Goal: Task Accomplishment & Management: Manage account settings

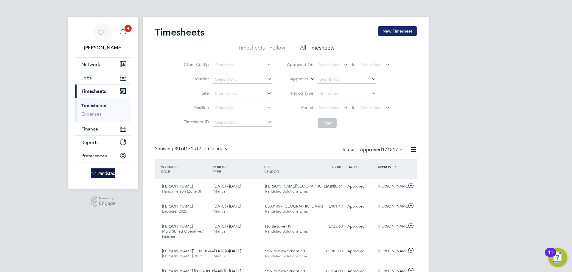
click at [398, 27] on button "New Timesheet" at bounding box center [397, 31] width 39 height 10
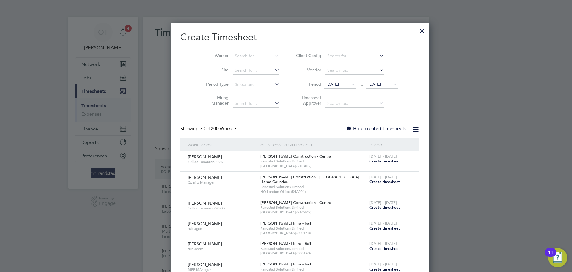
scroll to position [1039, 231]
click at [233, 52] on input at bounding box center [256, 56] width 47 height 8
click at [230, 61] on b "[PERSON_NAME]" at bounding box center [238, 63] width 35 height 5
type input "[PERSON_NAME]"
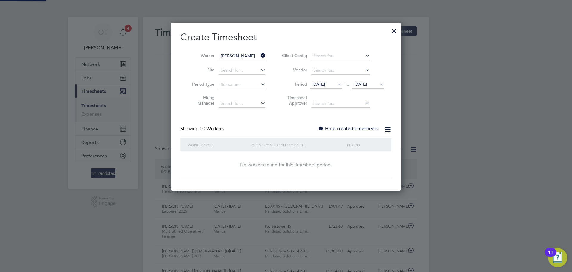
scroll to position [168, 231]
click at [345, 124] on div "Create Timesheet Worker [PERSON_NAME] Site Period Type Hiring Manager Client Co…" at bounding box center [285, 105] width 211 height 148
click at [353, 129] on label "Hide created timesheets" at bounding box center [348, 128] width 61 height 6
click at [378, 84] on icon at bounding box center [378, 84] width 0 height 8
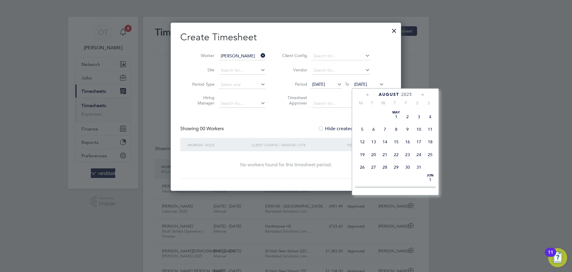
scroll to position [225, 0]
click at [429, 149] on span "31" at bounding box center [430, 142] width 11 height 11
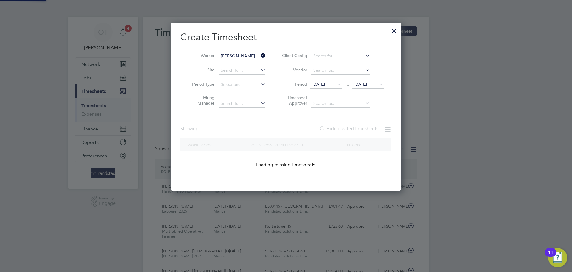
scroll to position [201, 231]
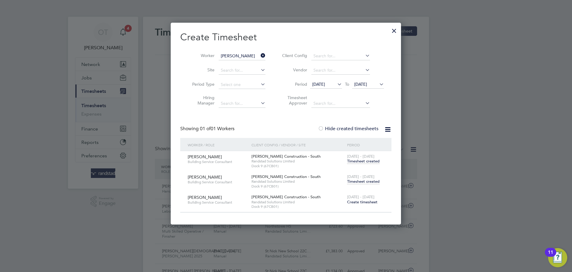
click at [372, 179] on span "Timesheet created" at bounding box center [363, 181] width 32 height 5
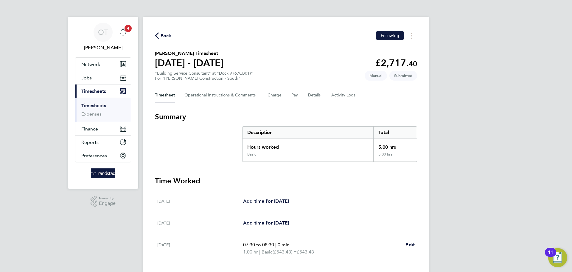
click at [167, 36] on span "Back" at bounding box center [166, 35] width 11 height 7
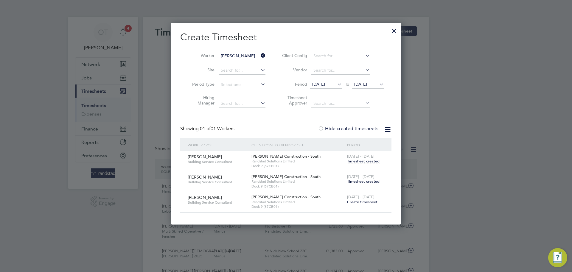
scroll to position [3, 3]
click at [260, 55] on icon at bounding box center [260, 55] width 0 height 8
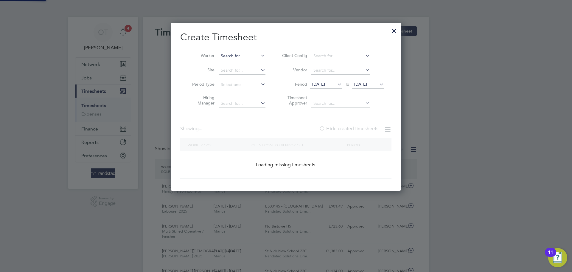
click at [246, 56] on input at bounding box center [242, 56] width 47 height 8
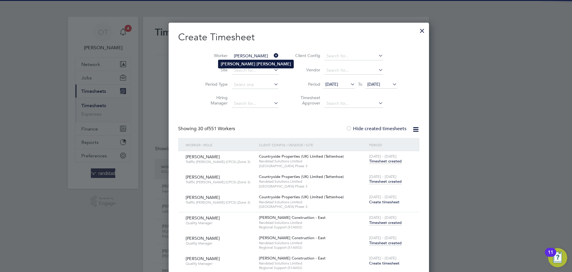
click at [252, 60] on li "[PERSON_NAME]" at bounding box center [255, 64] width 75 height 8
type input "[PERSON_NAME]"
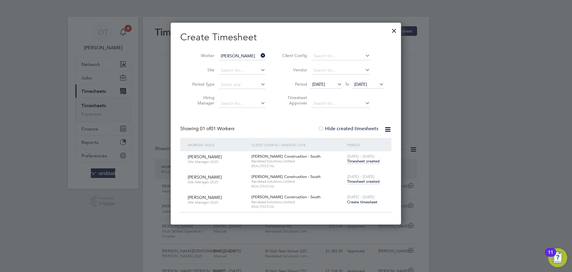
click at [367, 182] on span "Timesheet created" at bounding box center [363, 181] width 32 height 5
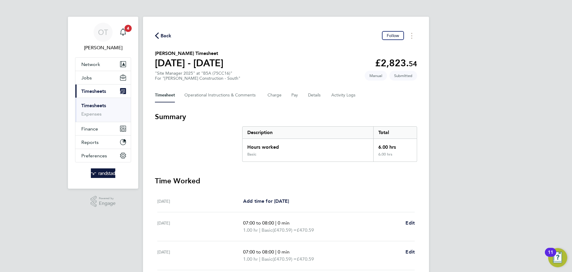
click at [165, 37] on span "Back" at bounding box center [166, 35] width 11 height 7
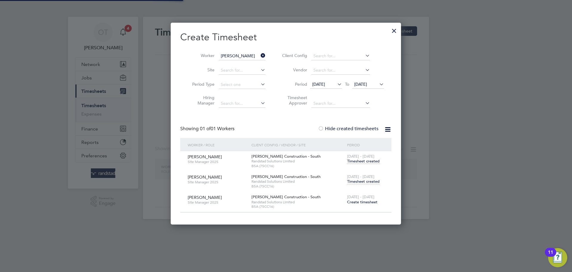
click at [260, 54] on icon at bounding box center [260, 55] width 0 height 8
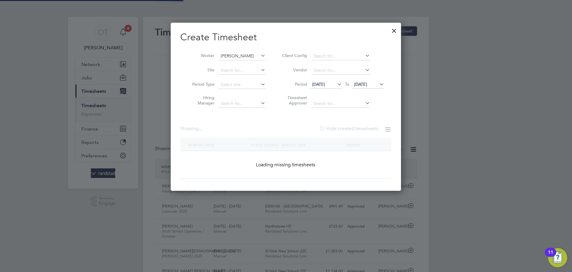
click at [244, 57] on input "[PERSON_NAME]" at bounding box center [242, 56] width 47 height 8
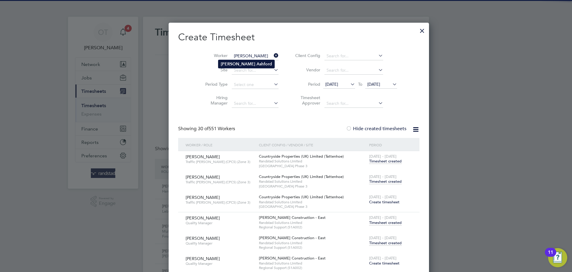
click at [257, 63] on b "Ashford" at bounding box center [264, 63] width 15 height 5
type input "[PERSON_NAME]"
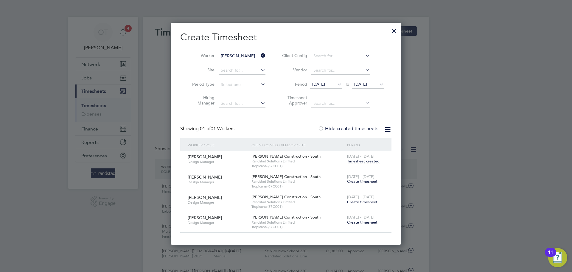
click at [355, 159] on span "Timesheet created" at bounding box center [363, 160] width 32 height 5
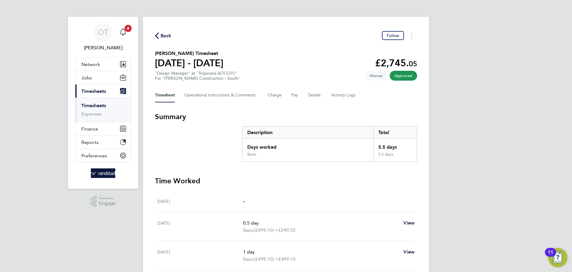
click at [161, 32] on span "Back" at bounding box center [166, 35] width 11 height 7
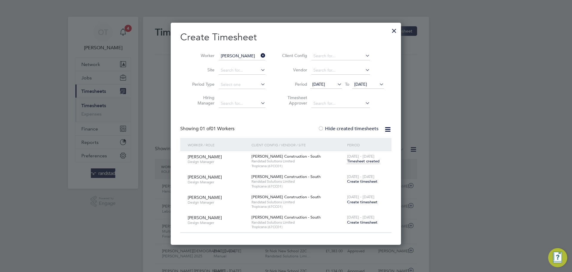
click at [260, 54] on icon at bounding box center [260, 55] width 0 height 8
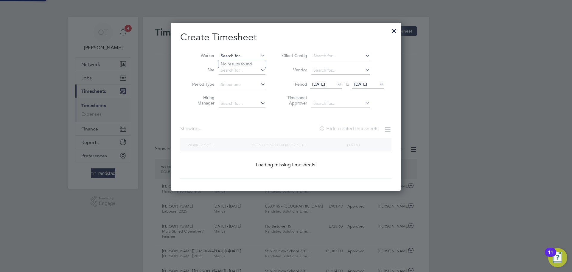
click at [249, 53] on input at bounding box center [242, 56] width 47 height 8
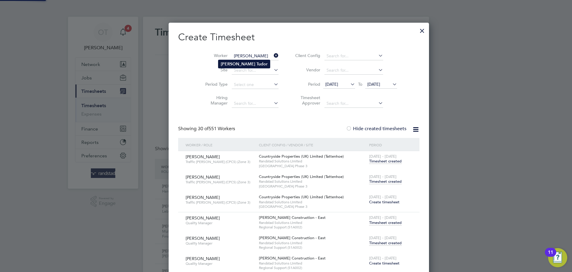
click at [235, 60] on li "[PERSON_NAME]" at bounding box center [244, 64] width 52 height 8
type input "[PERSON_NAME]"
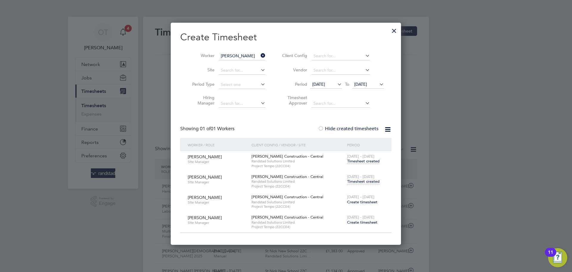
click at [374, 182] on span "Timesheet created" at bounding box center [363, 181] width 32 height 5
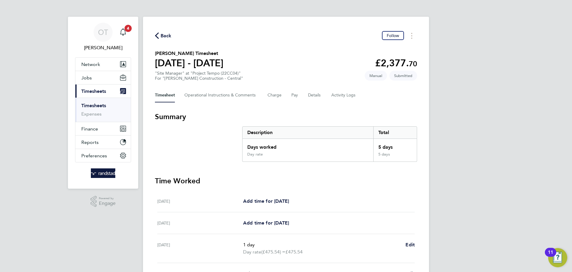
click at [163, 36] on span "Back" at bounding box center [166, 35] width 11 height 7
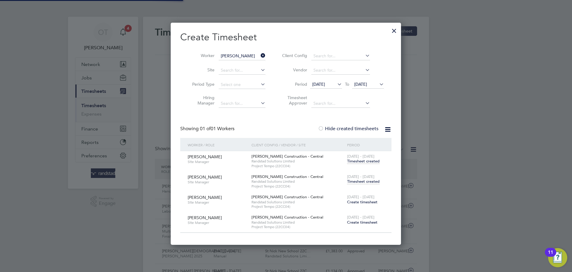
click at [260, 53] on icon at bounding box center [260, 55] width 0 height 8
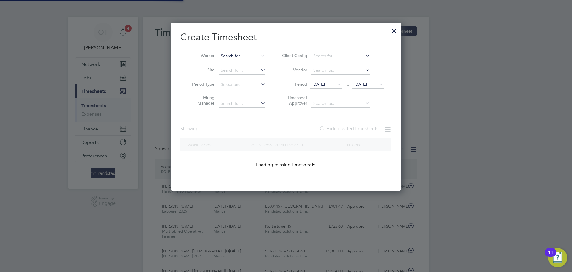
click at [235, 54] on input at bounding box center [242, 56] width 47 height 8
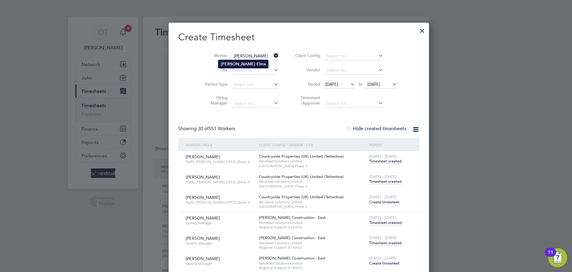
click at [257, 63] on b "Elms" at bounding box center [261, 63] width 9 height 5
type input "[PERSON_NAME]"
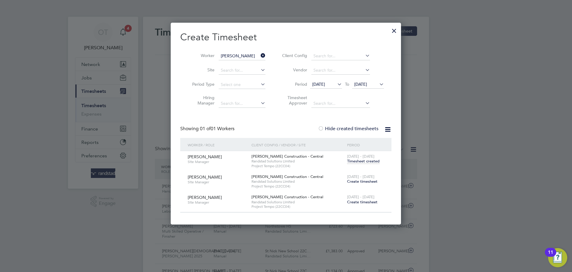
click at [357, 161] on span "Timesheet created" at bounding box center [363, 160] width 32 height 5
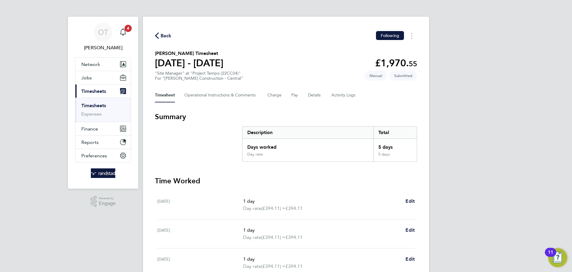
click at [169, 36] on span "Back" at bounding box center [166, 35] width 11 height 7
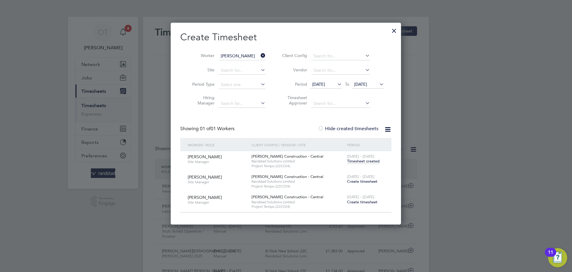
click at [260, 54] on icon at bounding box center [260, 55] width 0 height 8
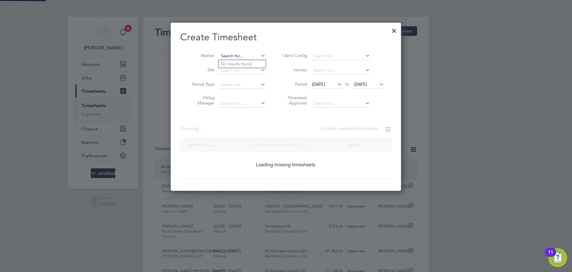
click at [240, 57] on input at bounding box center [242, 56] width 47 height 8
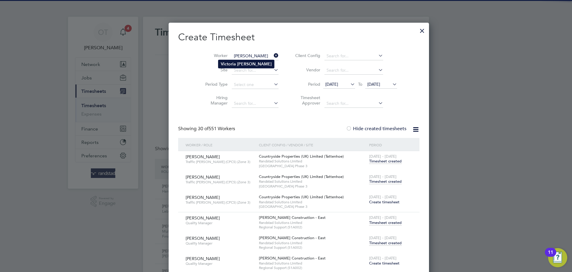
click at [245, 63] on b "[PERSON_NAME]" at bounding box center [254, 63] width 35 height 5
type input "[PERSON_NAME]"
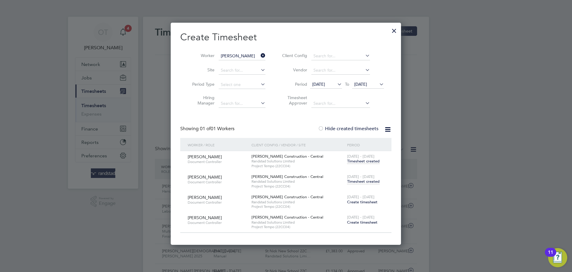
click at [360, 182] on span "Timesheet created" at bounding box center [363, 181] width 32 height 5
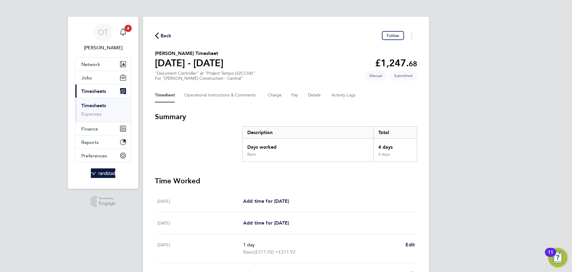
click at [160, 32] on button "Back" at bounding box center [163, 35] width 17 height 7
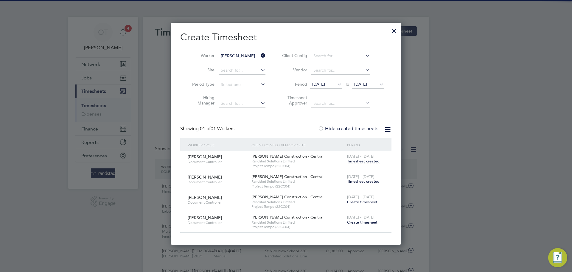
click at [260, 54] on icon at bounding box center [260, 55] width 0 height 8
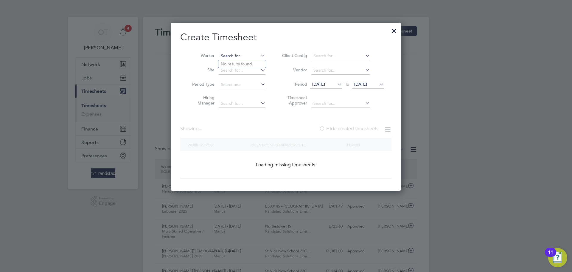
click at [242, 58] on input at bounding box center [242, 56] width 47 height 8
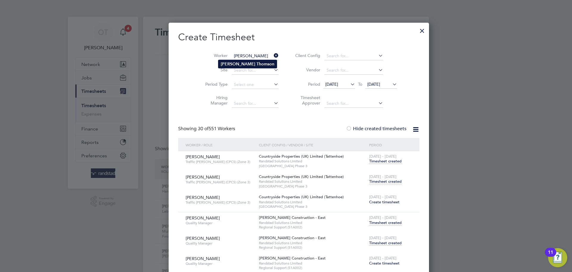
click at [235, 61] on li "[PERSON_NAME]" at bounding box center [247, 64] width 58 height 8
type input "[PERSON_NAME]"
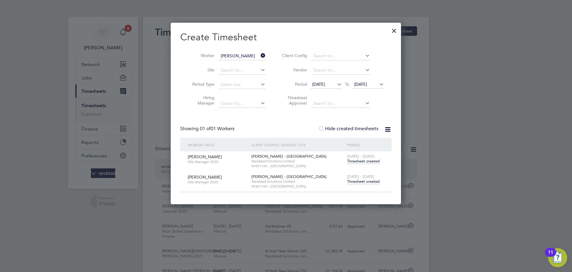
click at [363, 182] on span "Timesheet created" at bounding box center [363, 181] width 32 height 5
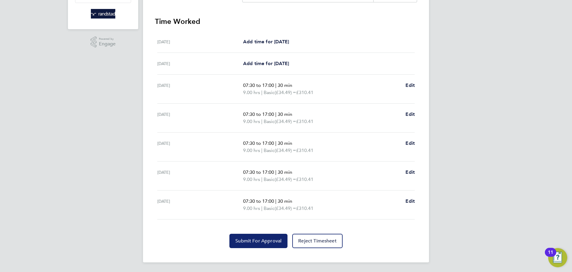
click at [259, 236] on button "Submit For Approval" at bounding box center [259, 240] width 58 height 14
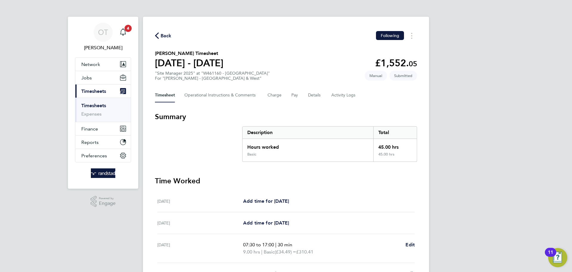
click at [160, 36] on span "Back" at bounding box center [163, 35] width 17 height 6
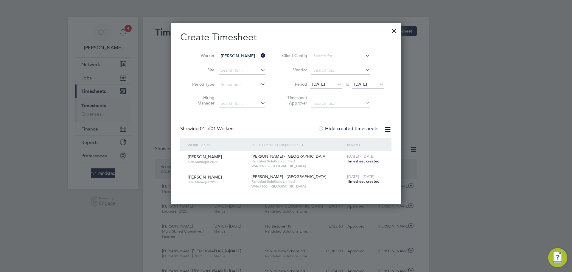
click at [260, 55] on icon at bounding box center [260, 55] width 0 height 8
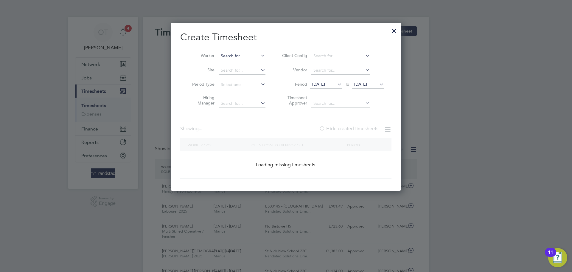
click at [244, 55] on input at bounding box center [242, 56] width 47 height 8
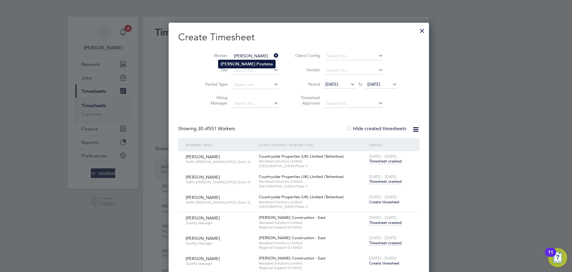
click at [257, 65] on b "Poutena" at bounding box center [265, 63] width 16 height 5
type input "[PERSON_NAME]"
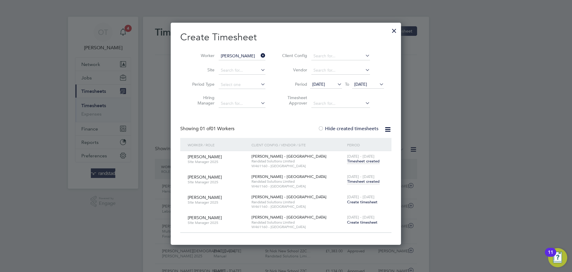
click at [361, 182] on span "Timesheet created" at bounding box center [363, 181] width 32 height 5
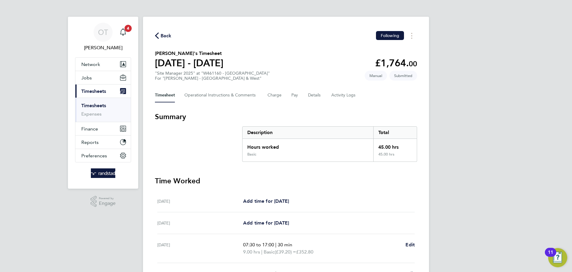
click at [162, 33] on span "Back" at bounding box center [166, 35] width 11 height 7
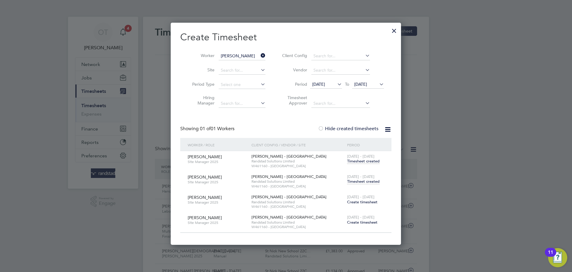
click at [397, 30] on div at bounding box center [394, 29] width 11 height 11
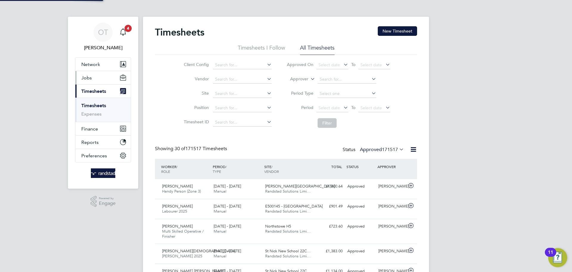
click at [97, 78] on button "Jobs" at bounding box center [102, 77] width 55 height 13
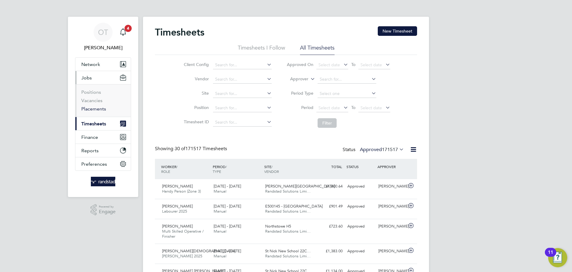
click at [94, 108] on link "Placements" at bounding box center [93, 109] width 25 height 6
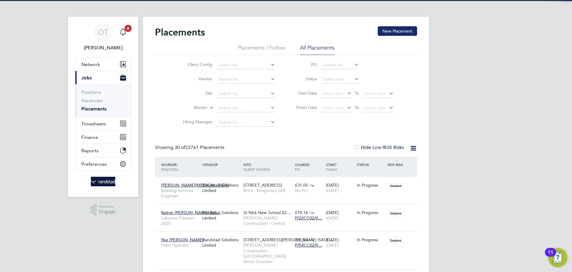
scroll to position [6, 28]
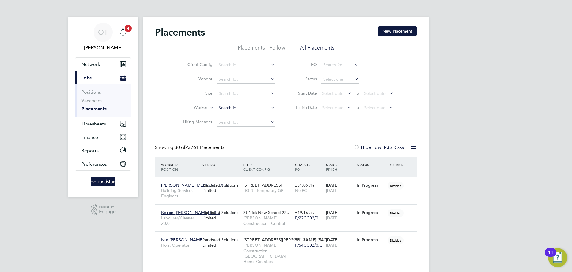
click at [234, 106] on input at bounding box center [246, 108] width 59 height 8
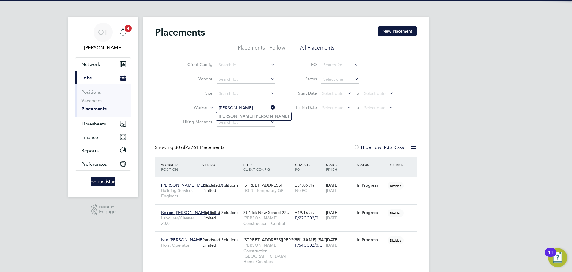
click at [255, 116] on b "[PERSON_NAME]" at bounding box center [272, 116] width 35 height 5
type input "[PERSON_NAME]"
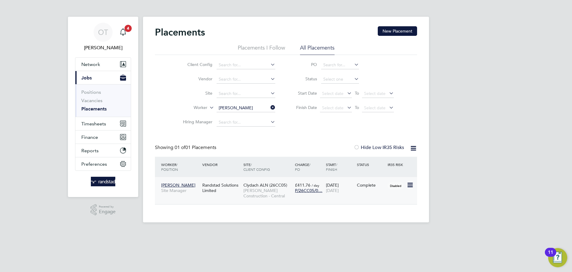
click at [393, 183] on span "Disabled" at bounding box center [396, 186] width 16 height 8
click at [269, 106] on icon at bounding box center [269, 107] width 0 height 8
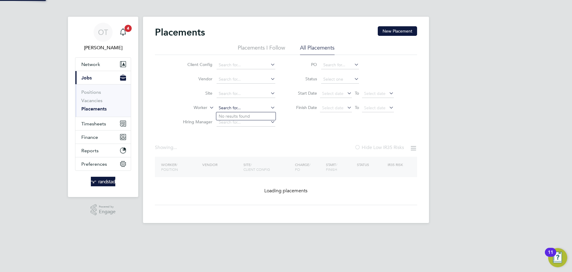
click at [237, 106] on input at bounding box center [246, 108] width 59 height 8
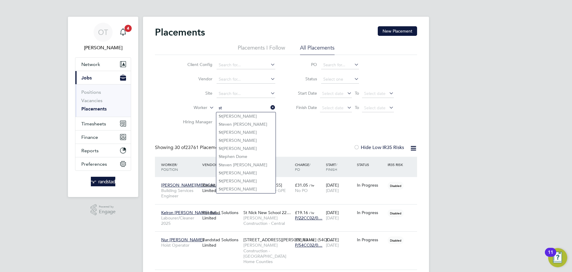
type input "s"
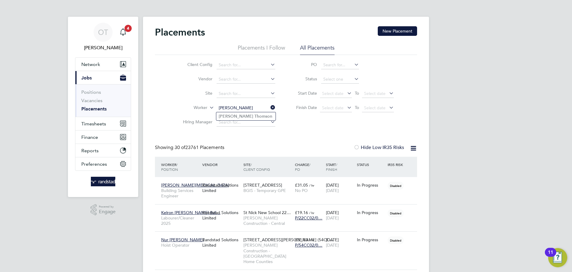
click at [226, 117] on b "[PERSON_NAME]" at bounding box center [236, 116] width 35 height 5
type input "[PERSON_NAME]"
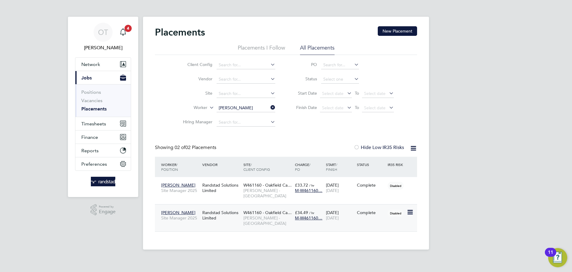
click at [379, 216] on div "Complete" at bounding box center [371, 212] width 31 height 11
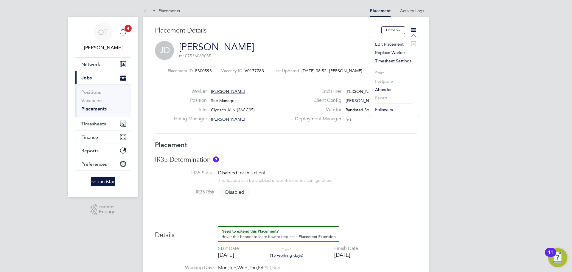
click at [396, 43] on li "Edit Placement e" at bounding box center [394, 44] width 44 height 8
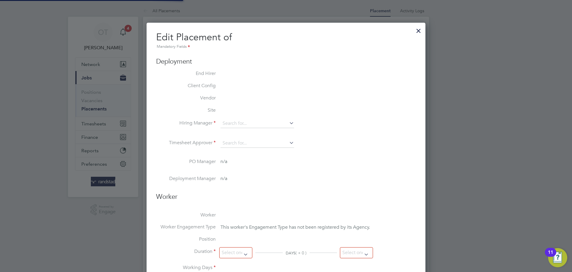
type input "Dafydd Morris"
type input "[DATE]"
type input "08:00"
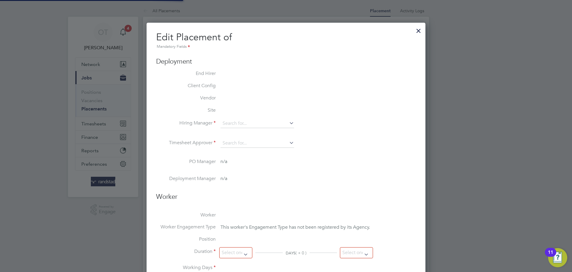
type input "18:00"
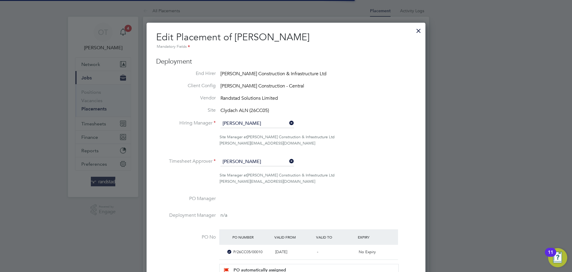
scroll to position [0, 3]
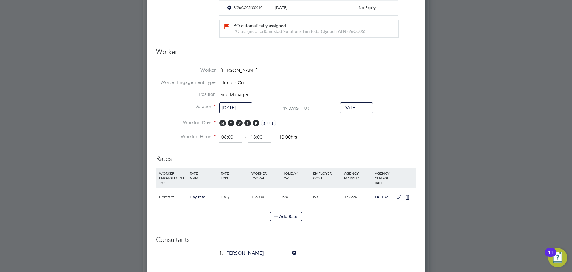
click at [355, 113] on input "[DATE]" at bounding box center [356, 107] width 33 height 11
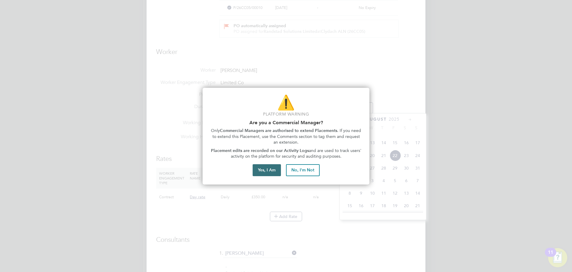
click at [266, 168] on button "Yes, I Am" at bounding box center [267, 170] width 28 height 12
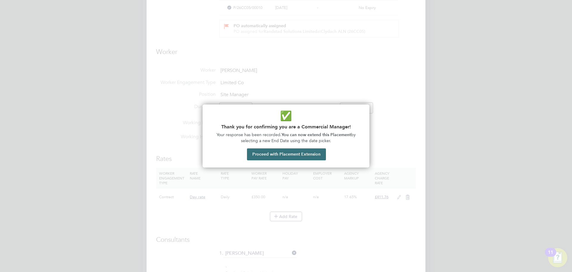
click at [296, 154] on button "Proceed with Placement Extension" at bounding box center [286, 154] width 79 height 12
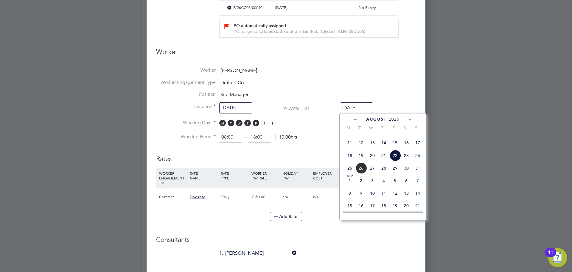
click at [417, 199] on span "14" at bounding box center [417, 192] width 11 height 11
type input "14 Sep 2025"
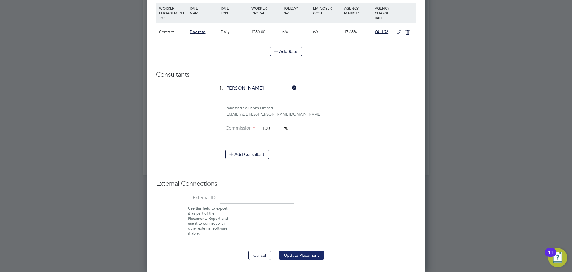
click at [307, 253] on button "Update Placement" at bounding box center [301, 255] width 45 height 10
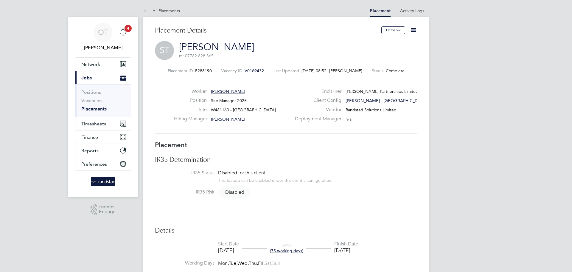
click at [416, 31] on icon at bounding box center [413, 29] width 7 height 7
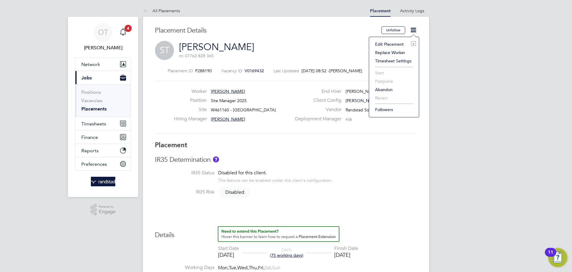
click at [397, 43] on li "Edit Placement e" at bounding box center [394, 44] width 44 height 8
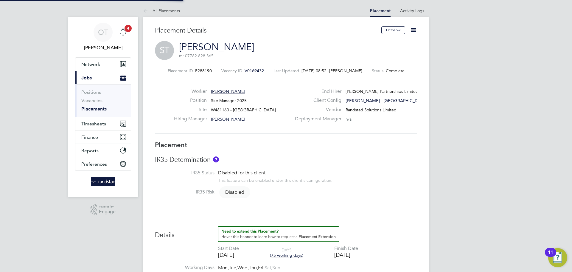
type input "Benjamin Howell"
type input "[DATE]"
type input "08:00"
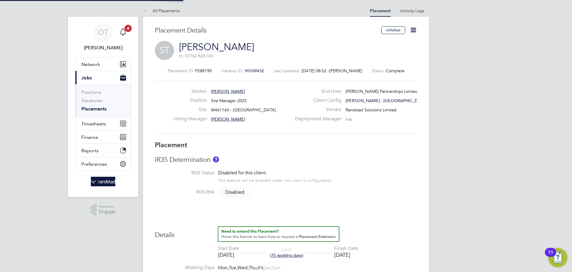
type input "18:00"
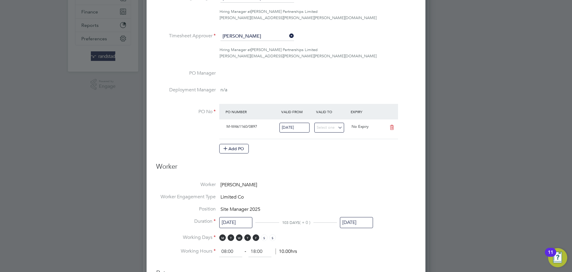
click at [357, 218] on input "[DATE]" at bounding box center [356, 222] width 33 height 11
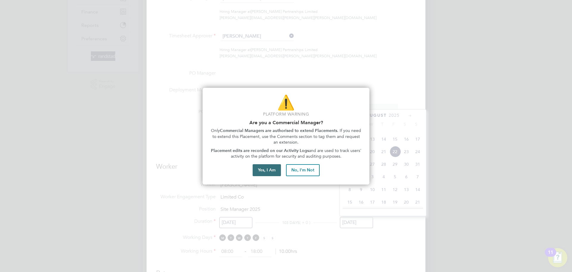
click at [253, 171] on button "Yes, I Am" at bounding box center [267, 170] width 28 height 12
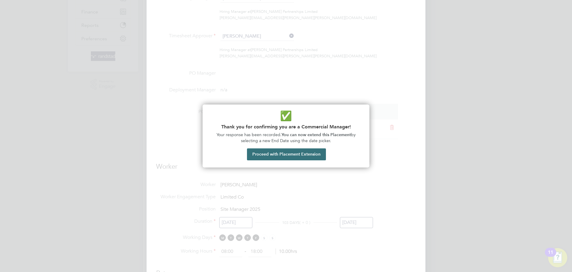
click at [287, 156] on button "Proceed with Placement Extension" at bounding box center [286, 154] width 79 height 12
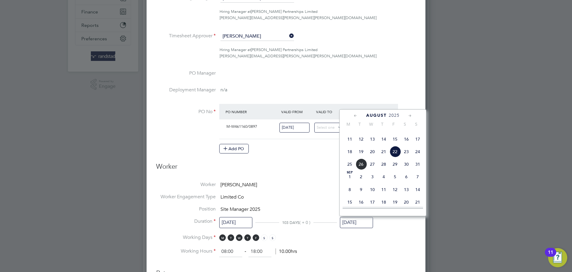
click at [411, 117] on icon at bounding box center [410, 115] width 6 height 7
click at [405, 168] on span "27" at bounding box center [406, 162] width 11 height 11
type input "27 Sep 2025"
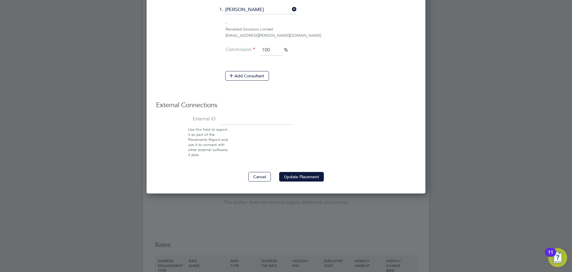
click at [299, 172] on button "Update Placement" at bounding box center [301, 177] width 45 height 10
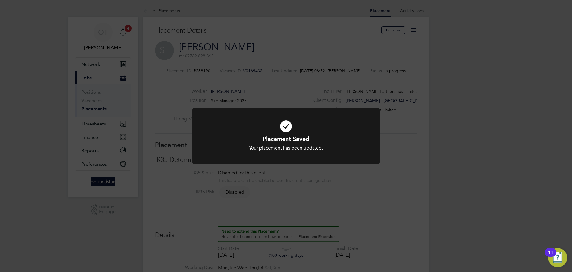
click at [97, 165] on div "Placement Saved Your placement has been updated. Cancel Okay" at bounding box center [286, 136] width 572 height 272
